Goal: Task Accomplishment & Management: Manage account settings

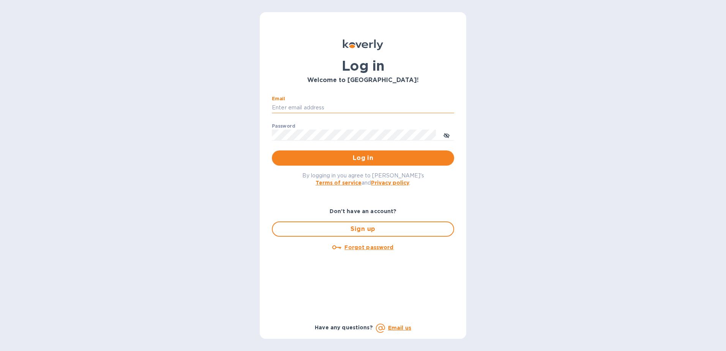
click at [313, 106] on input "Email" at bounding box center [363, 107] width 182 height 11
type input "[EMAIL_ADDRESS][DOMAIN_NAME]"
click at [333, 156] on span "Log in" at bounding box center [363, 157] width 170 height 9
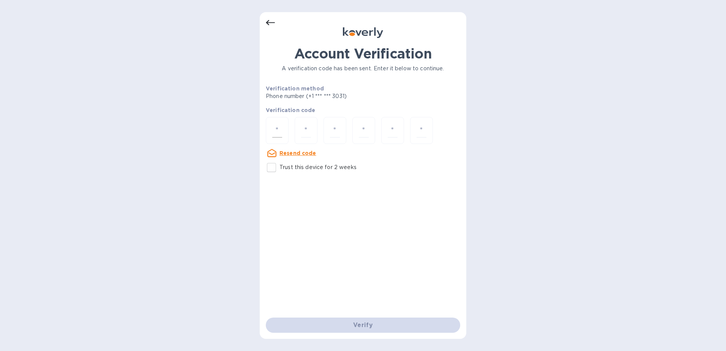
click at [274, 131] on input "number" at bounding box center [277, 130] width 10 height 14
type input "9"
type input "2"
type input "6"
type input "7"
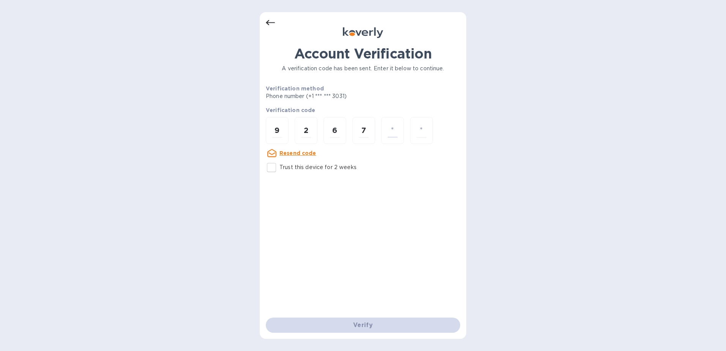
type input "9"
type input "8"
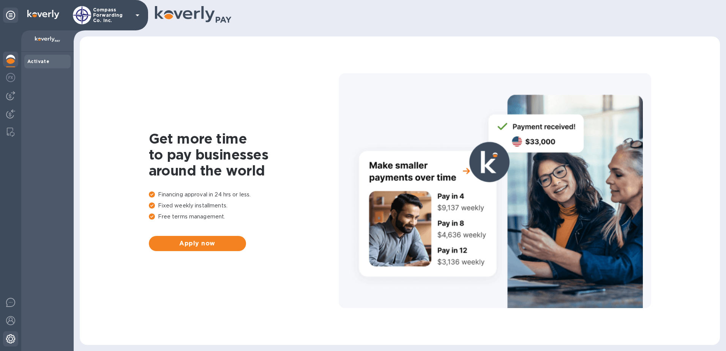
click at [8, 338] on img at bounding box center [10, 338] width 9 height 9
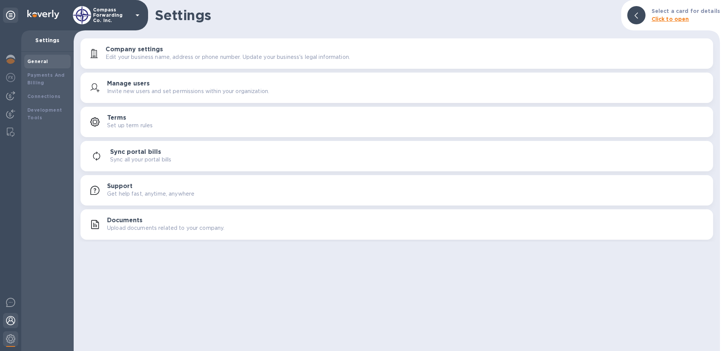
click at [12, 319] on img at bounding box center [10, 320] width 9 height 9
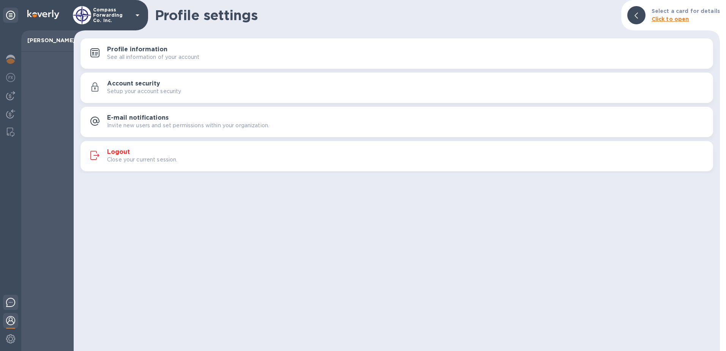
click at [10, 304] on img at bounding box center [10, 302] width 9 height 9
